Goal: Transaction & Acquisition: Purchase product/service

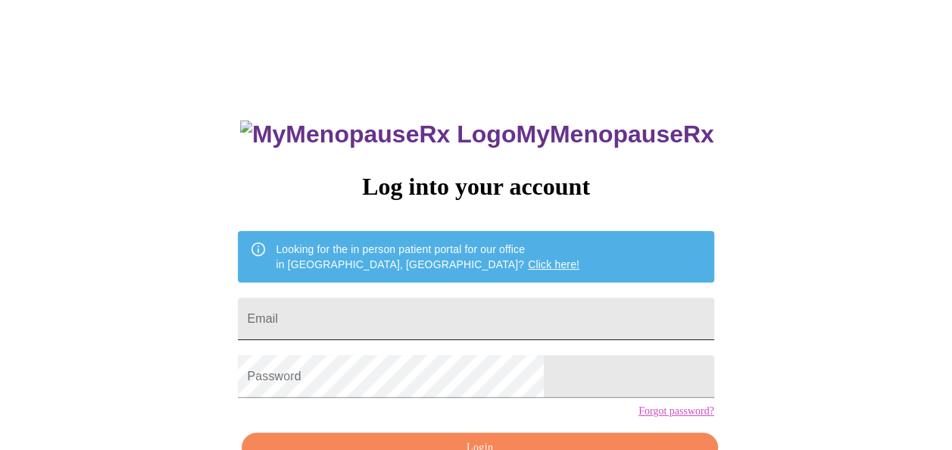
click at [435, 309] on input "Email" at bounding box center [475, 319] width 475 height 42
type input "[EMAIL_ADDRESS][DOMAIN_NAME]"
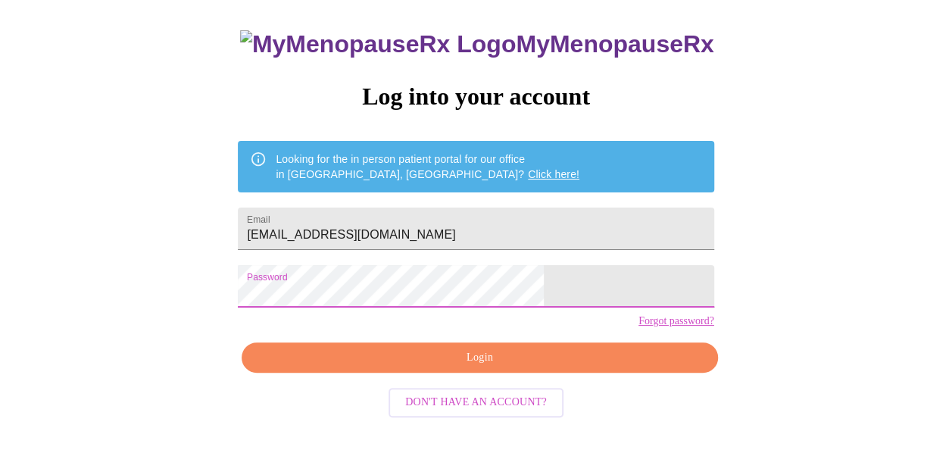
click at [442, 367] on span "Login" at bounding box center [479, 357] width 441 height 19
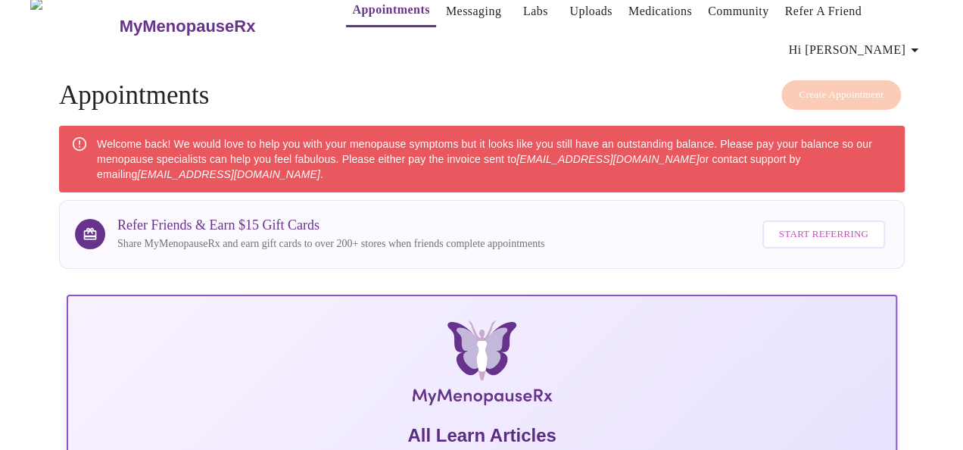
scroll to position [18, 0]
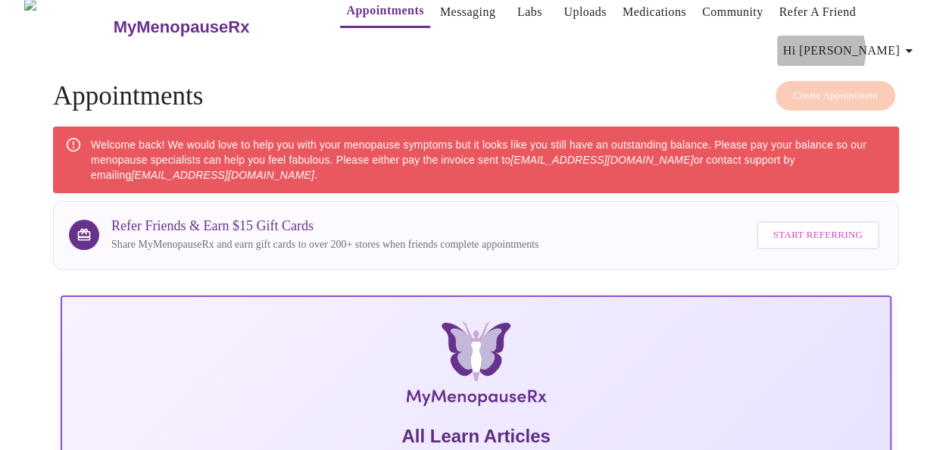
click at [877, 45] on span "Hi [PERSON_NAME]" at bounding box center [850, 50] width 135 height 21
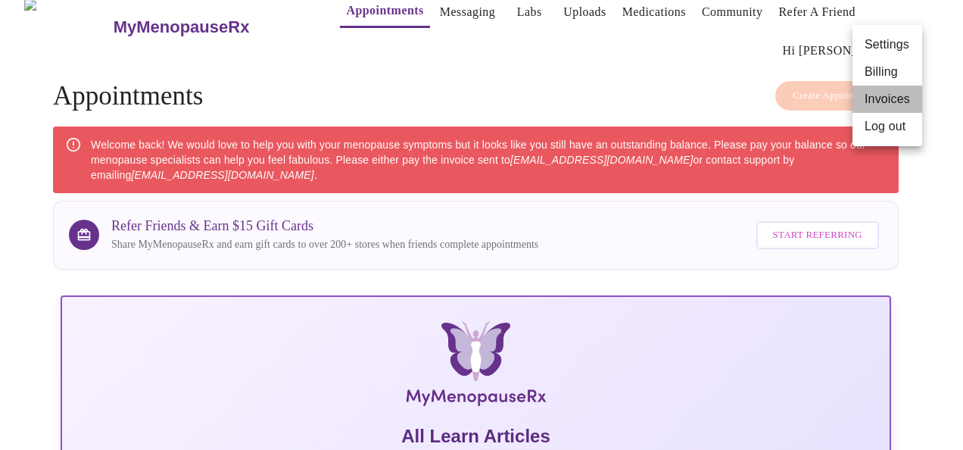
click at [880, 101] on li "Invoices" at bounding box center [888, 99] width 70 height 27
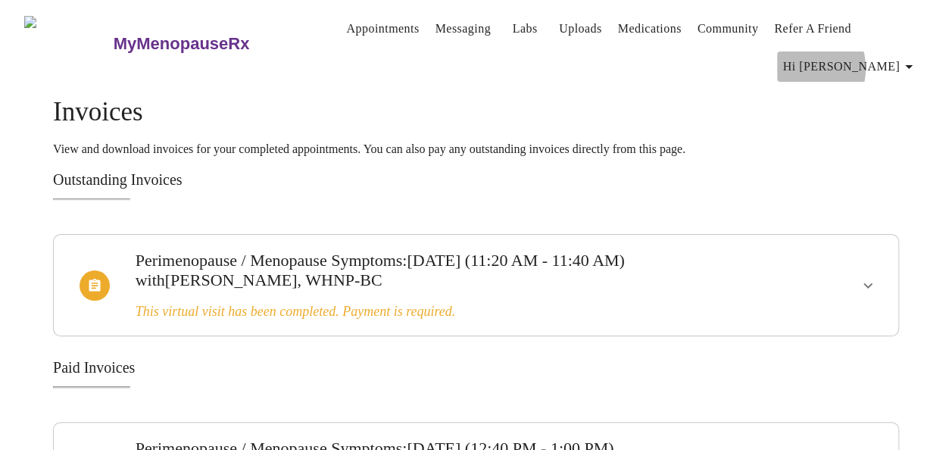
click at [868, 62] on span "Hi [PERSON_NAME]" at bounding box center [850, 66] width 135 height 21
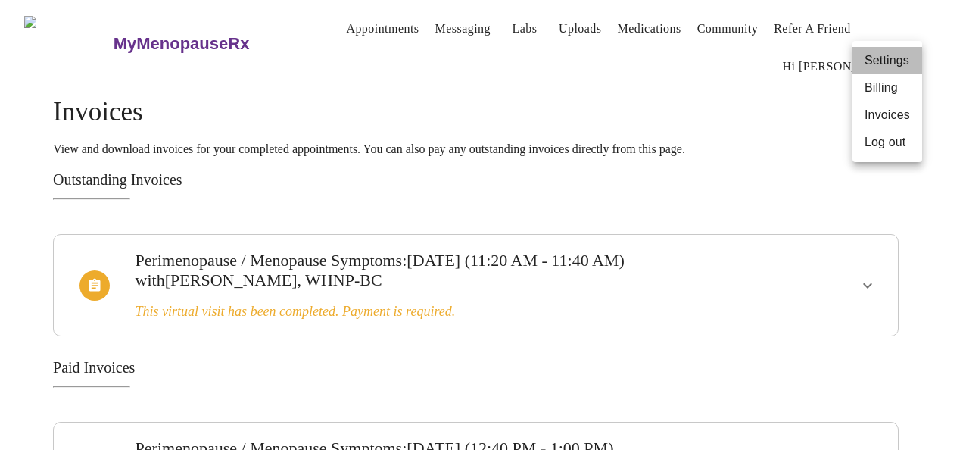
click at [881, 61] on li "Settings" at bounding box center [888, 60] width 70 height 27
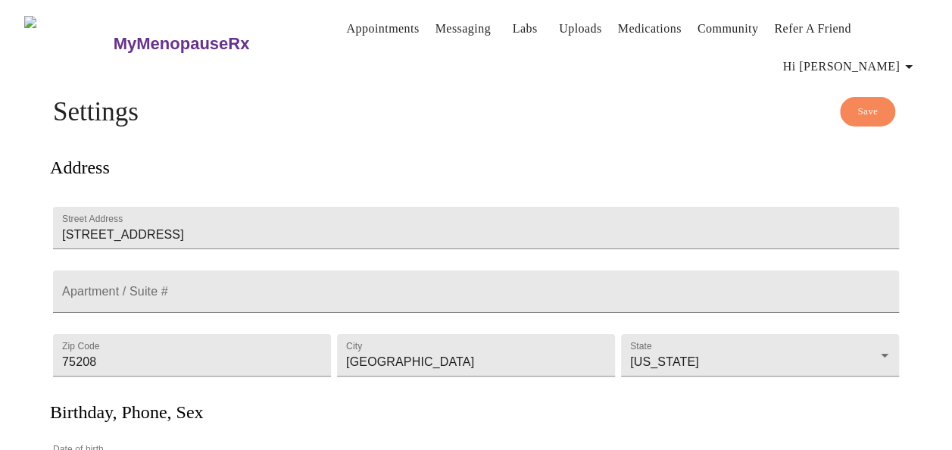
click at [887, 56] on span "Hi [PERSON_NAME]" at bounding box center [850, 66] width 135 height 21
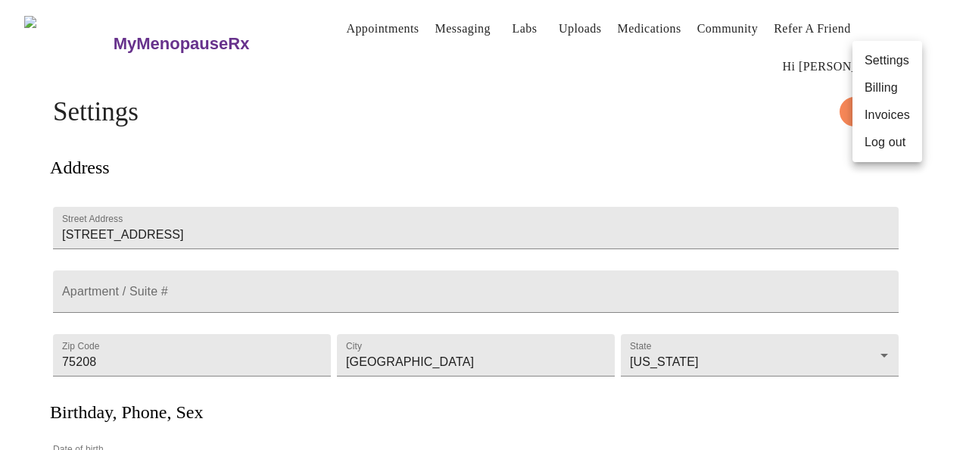
click at [881, 91] on li "Billing" at bounding box center [888, 87] width 70 height 27
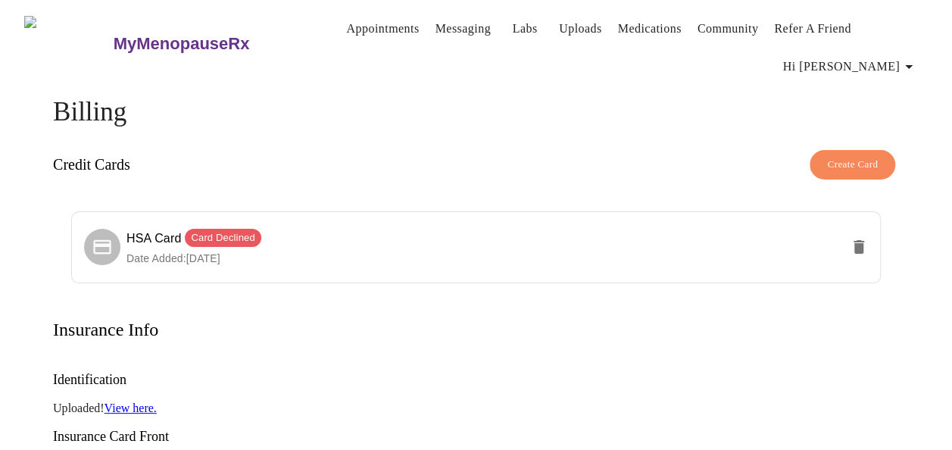
click at [878, 150] on button "Create Card" at bounding box center [852, 165] width 86 height 30
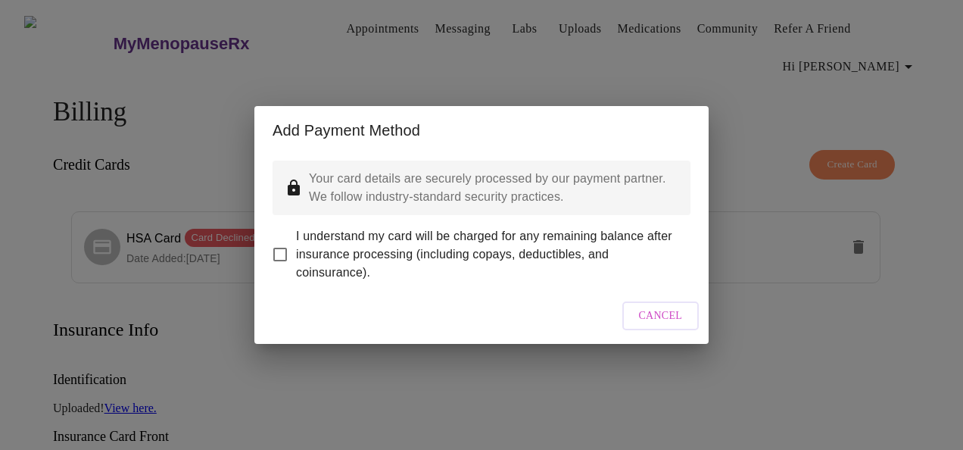
click at [494, 227] on span "I understand my card will be charged for any remaining balance after insurance …" at bounding box center [487, 254] width 382 height 55
click at [296, 238] on input "I understand my card will be charged for any remaining balance after insurance …" at bounding box center [280, 254] width 32 height 32
checkbox input "true"
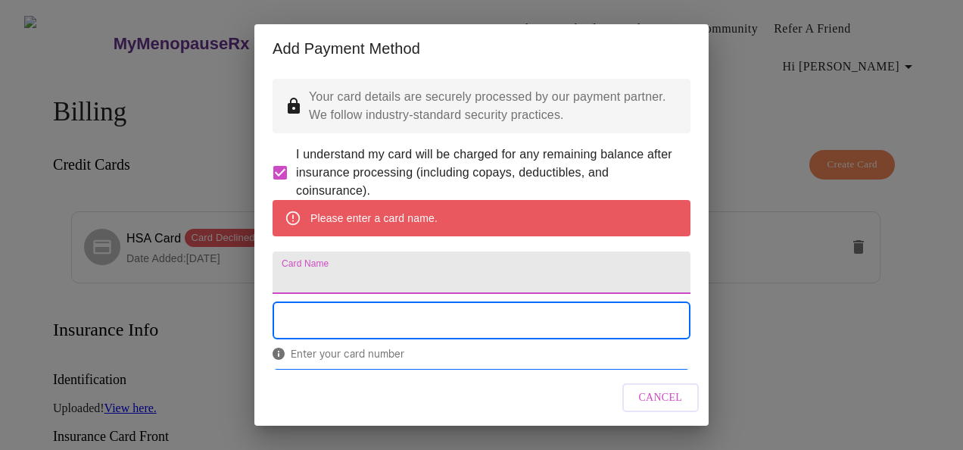
click at [414, 284] on input "Card Name" at bounding box center [482, 272] width 418 height 42
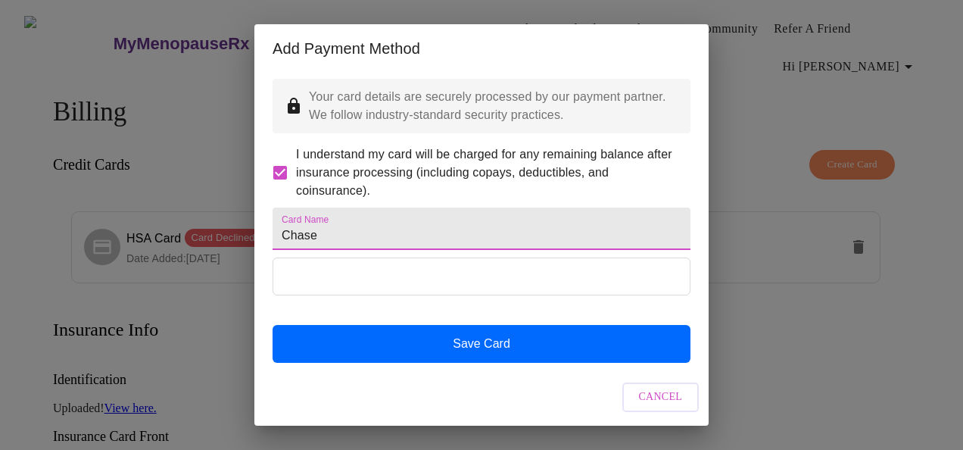
scroll to position [38, 0]
type input "Chase"
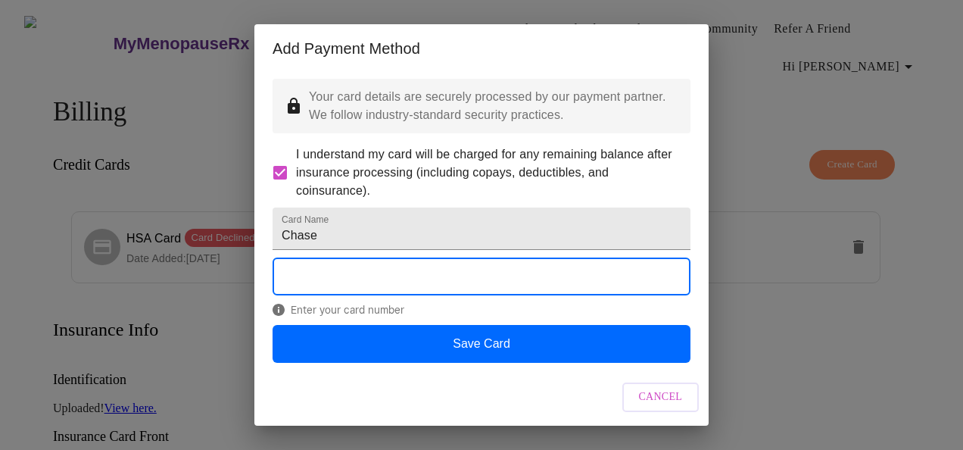
scroll to position [39, 0]
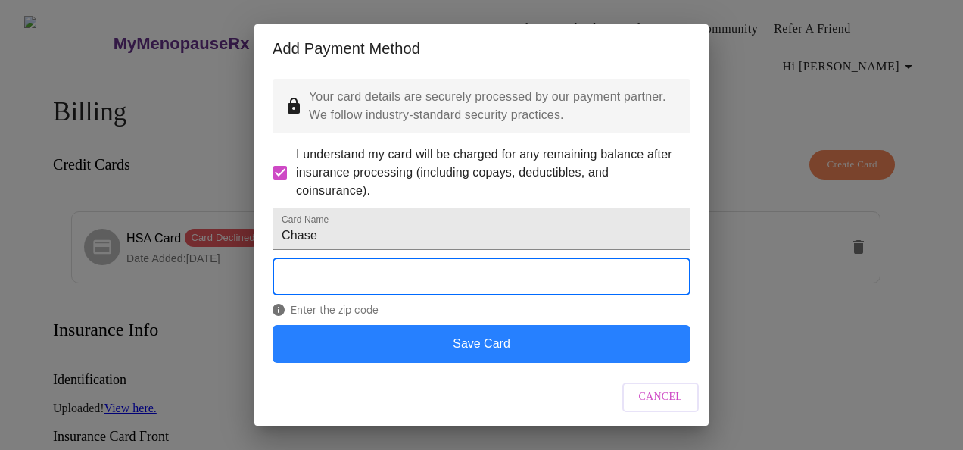
click at [380, 343] on button "Save Card" at bounding box center [482, 344] width 418 height 38
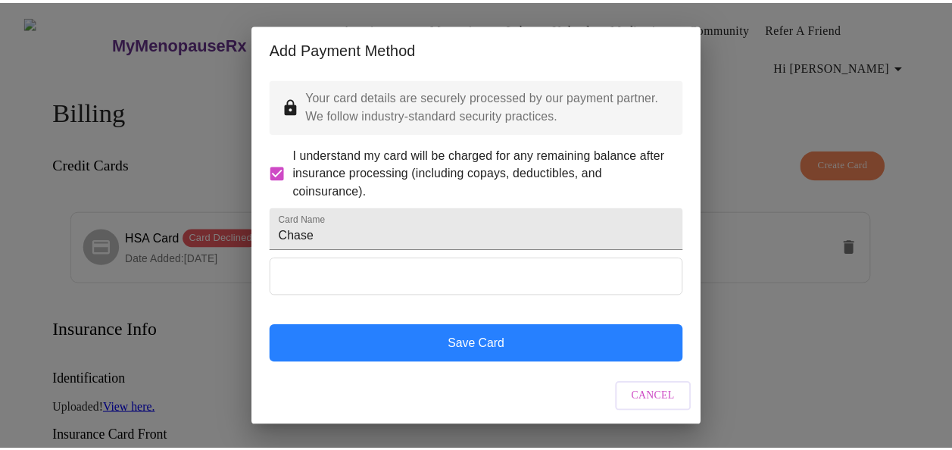
scroll to position [0, 0]
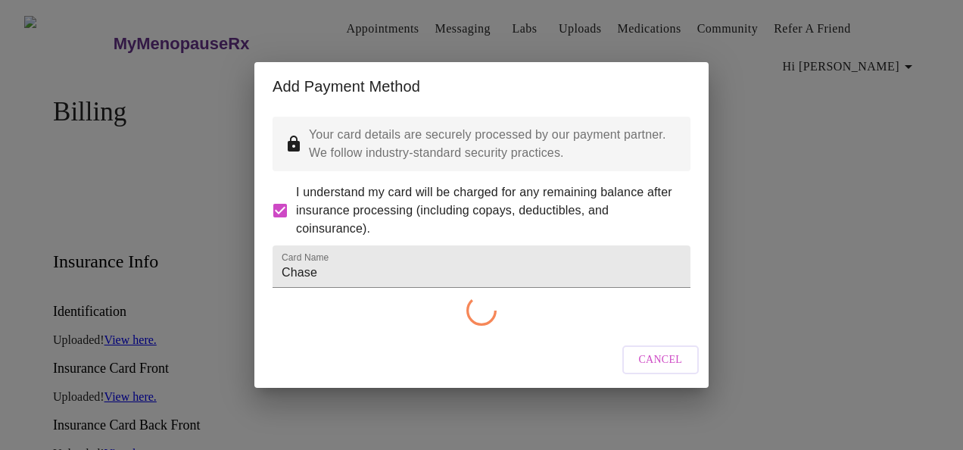
checkbox input "false"
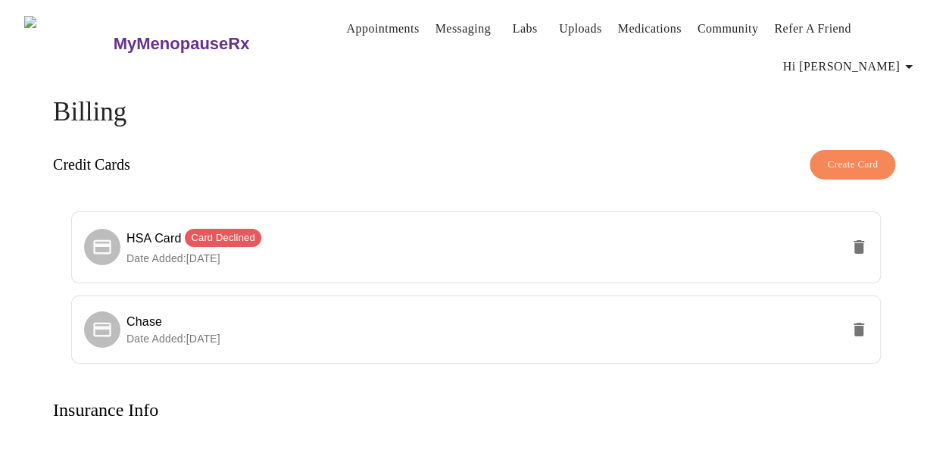
click at [896, 63] on span "Hi [PERSON_NAME]" at bounding box center [850, 66] width 135 height 21
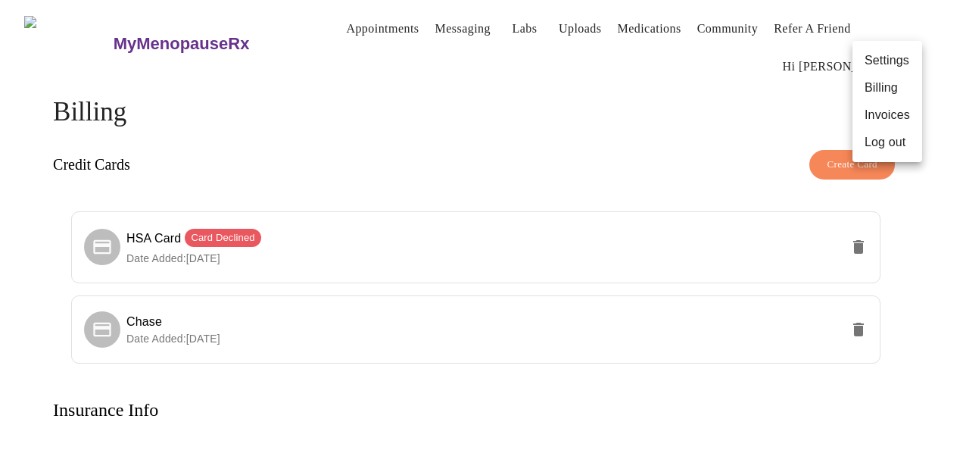
click at [897, 115] on li "Invoices" at bounding box center [888, 114] width 70 height 27
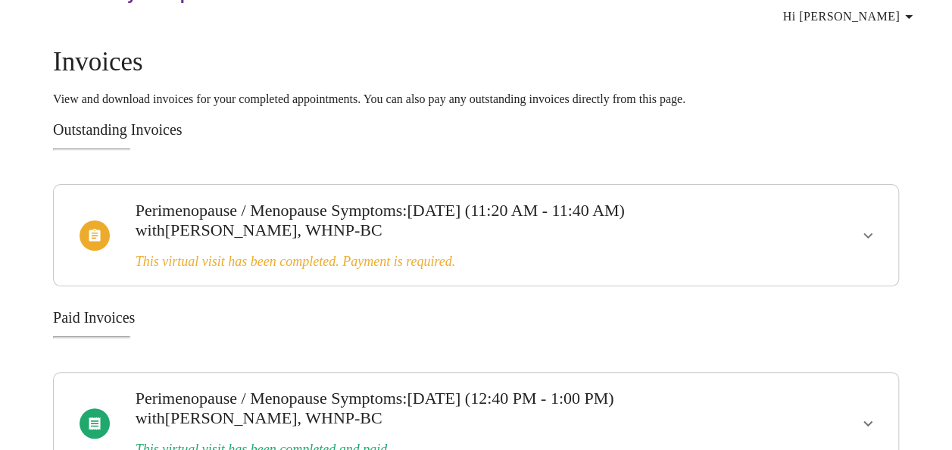
scroll to position [84, 0]
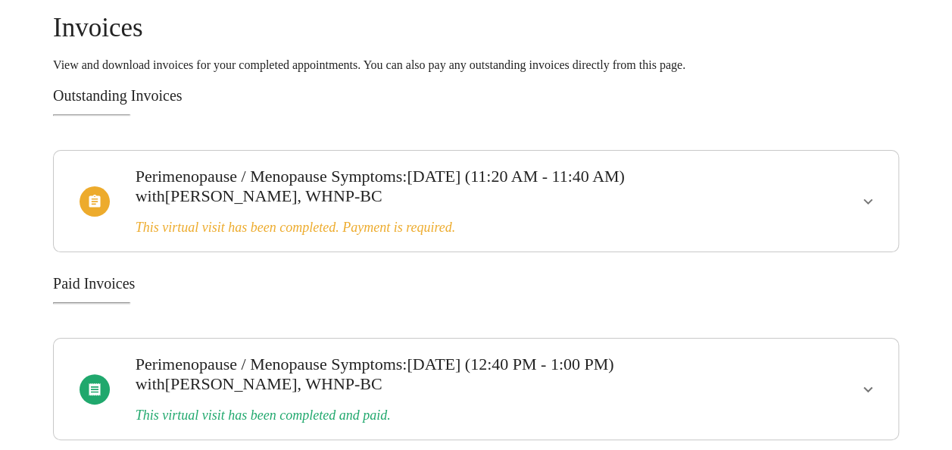
click at [868, 193] on icon "show more" at bounding box center [868, 201] width 18 height 18
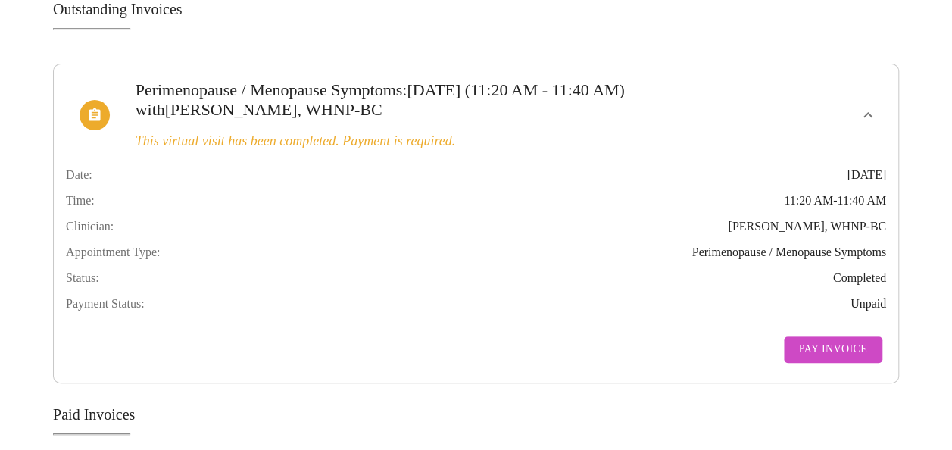
scroll to position [171, 0]
click at [834, 358] on span "Pay Invoice" at bounding box center [833, 348] width 68 height 19
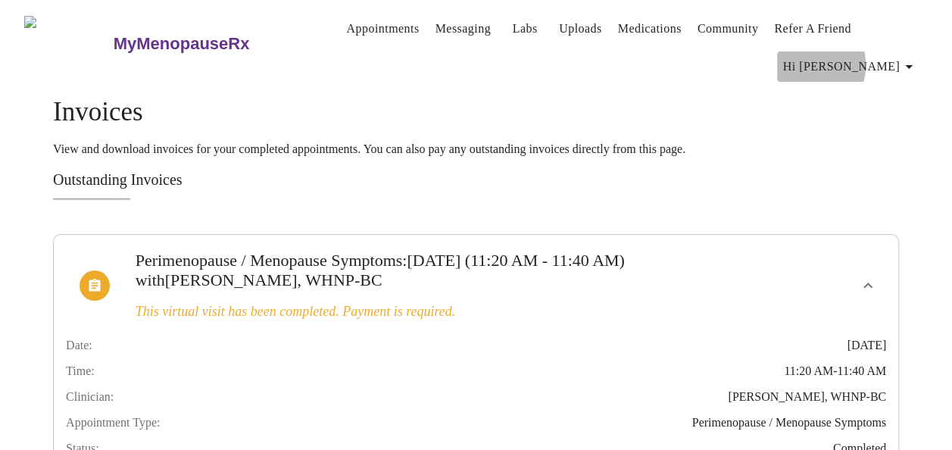
click at [875, 59] on span "Hi [PERSON_NAME]" at bounding box center [850, 66] width 135 height 21
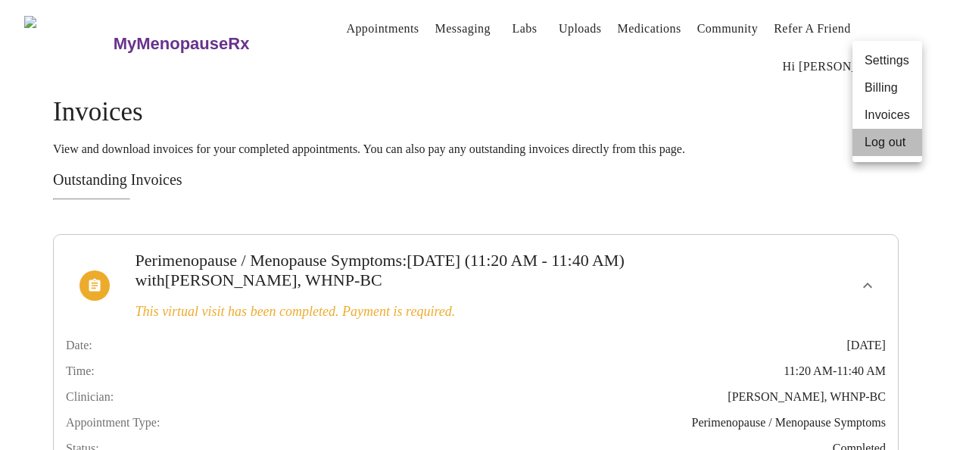
click at [880, 143] on li "Log out" at bounding box center [888, 142] width 70 height 27
